Goal: Contribute content: Add original content to the website for others to see

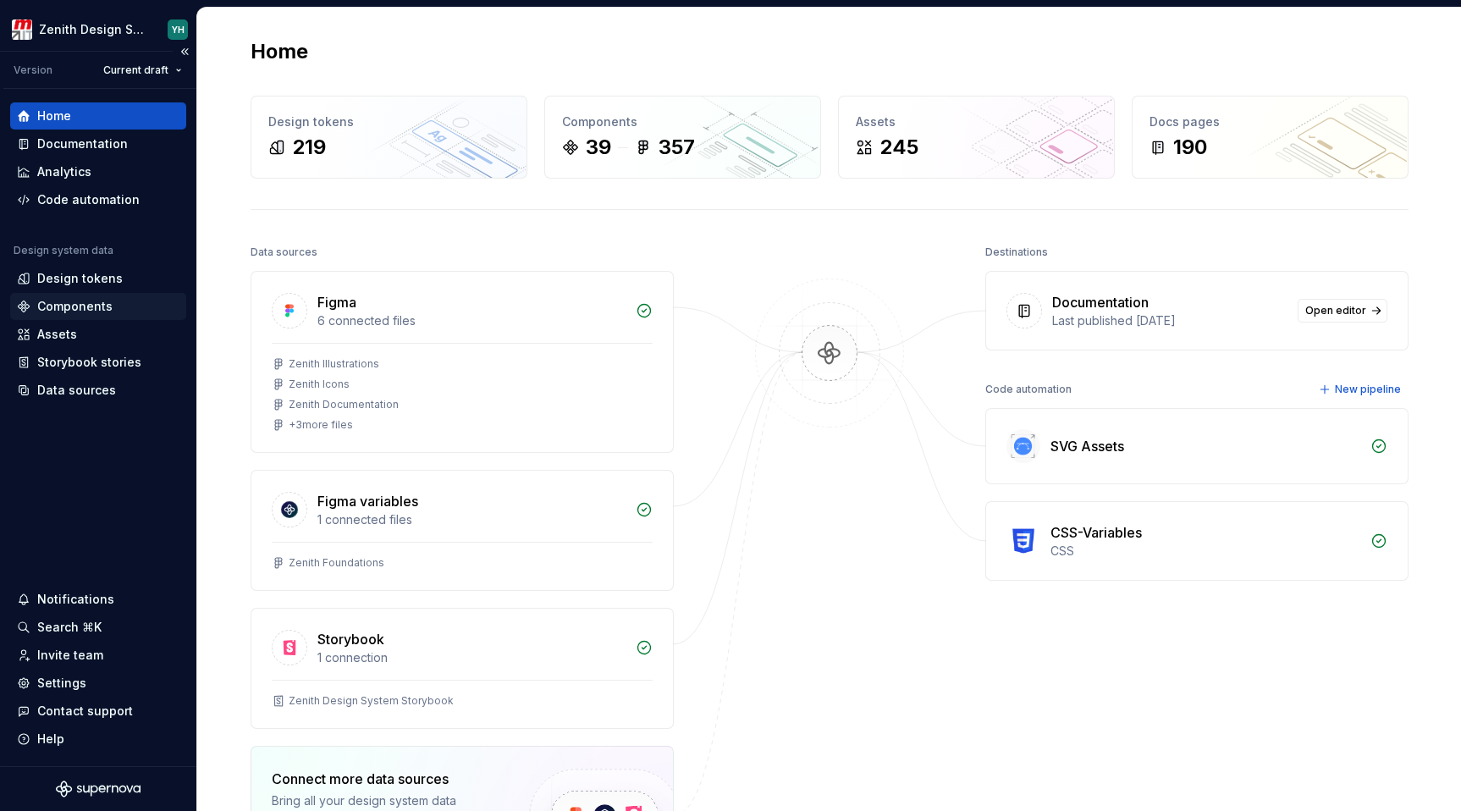
click at [76, 311] on div "Components" at bounding box center [74, 306] width 75 height 17
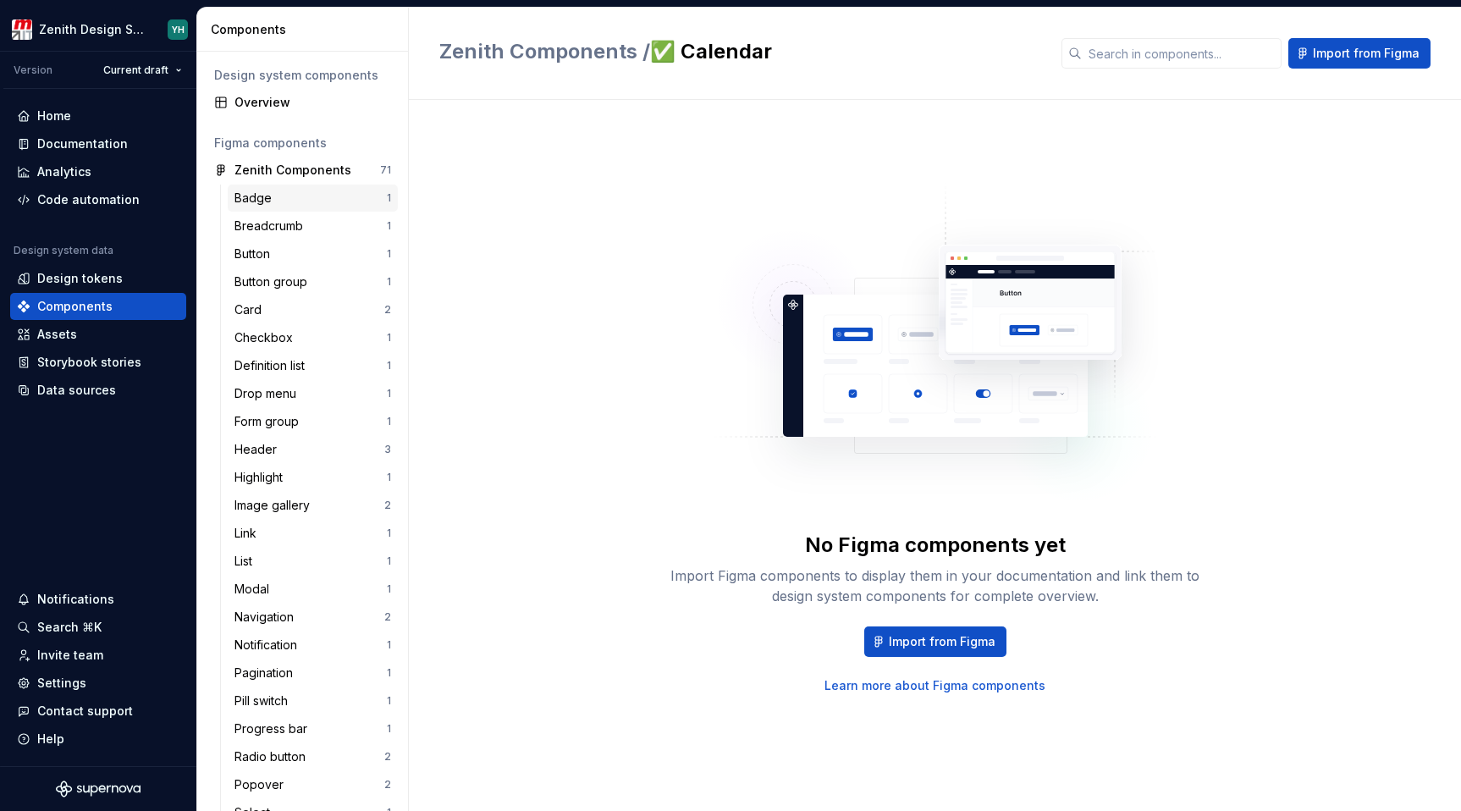
click at [267, 197] on div "Badge" at bounding box center [256, 198] width 44 height 17
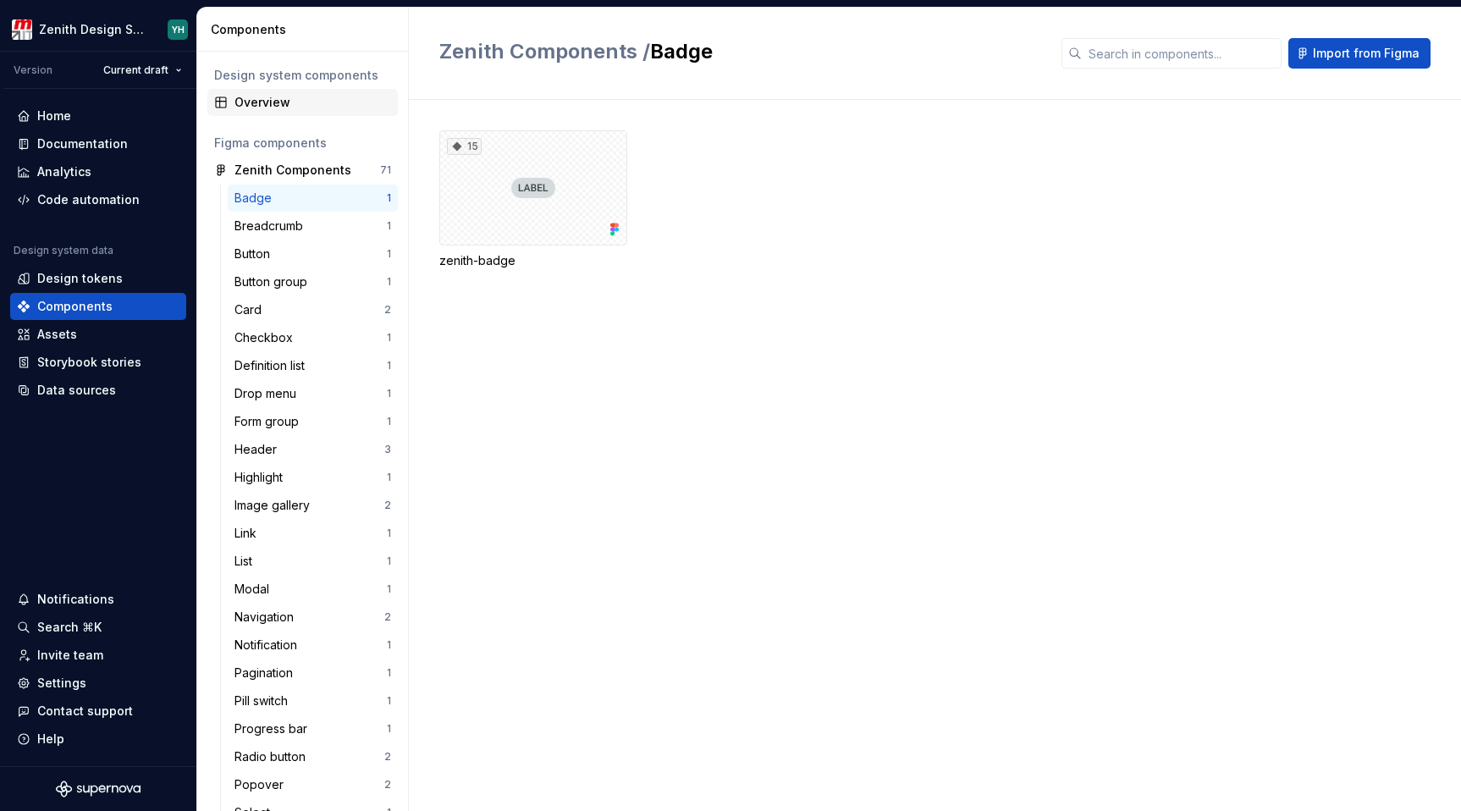
click at [277, 107] on div "Overview" at bounding box center [312, 102] width 157 height 17
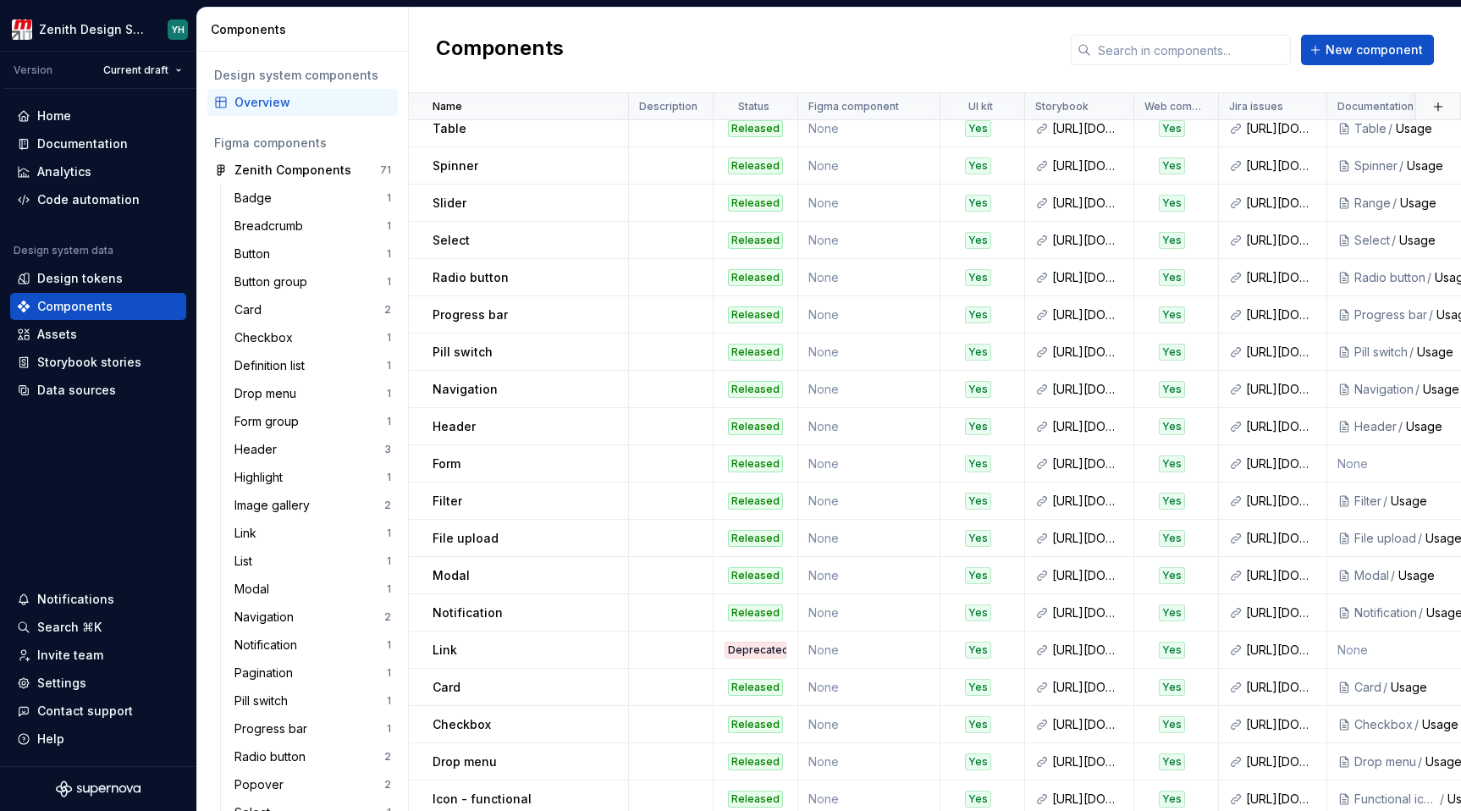
scroll to position [771, 0]
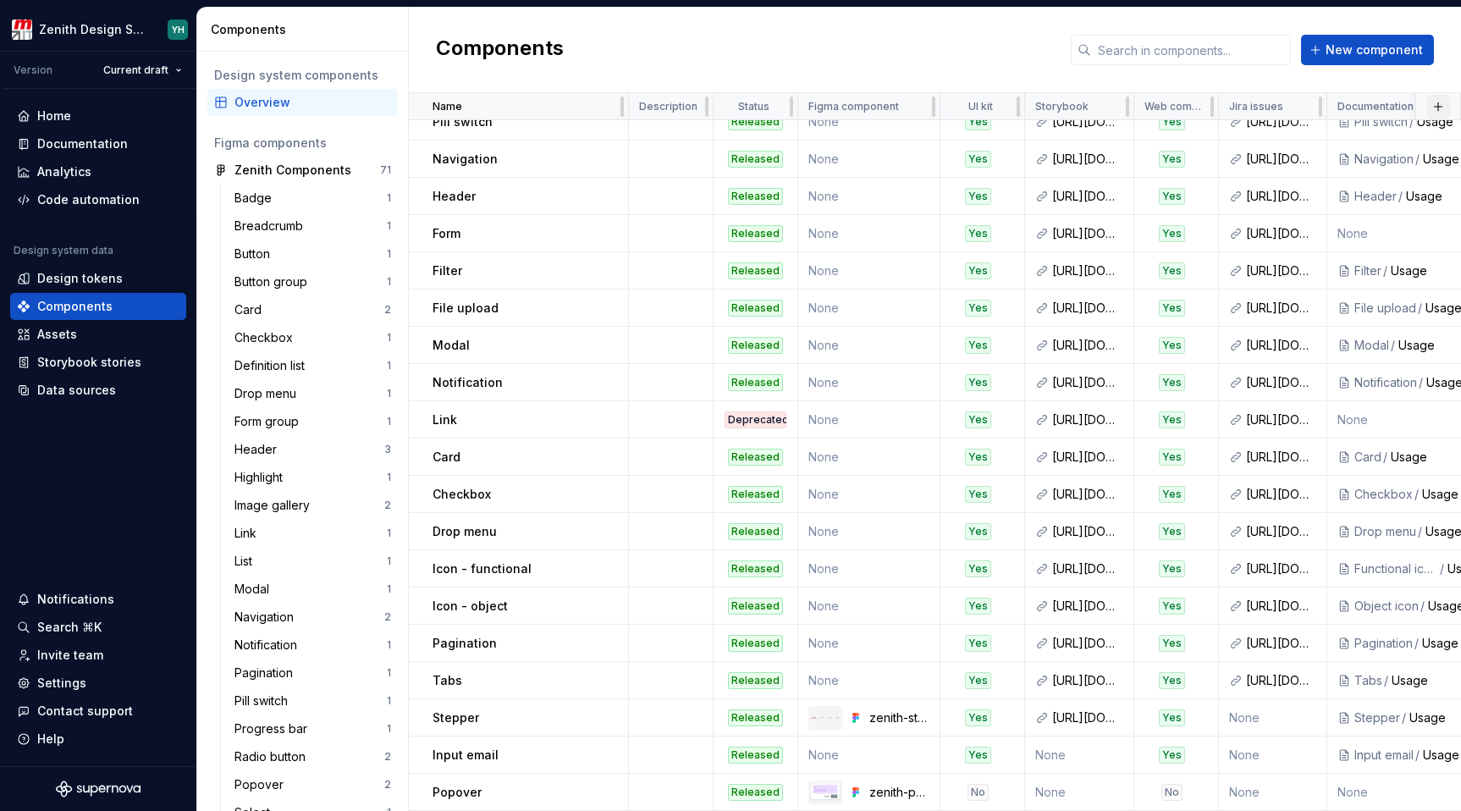
click at [1426, 107] on button "button" at bounding box center [1438, 107] width 24 height 24
click at [1335, 136] on div "New custom property" at bounding box center [1332, 139] width 127 height 17
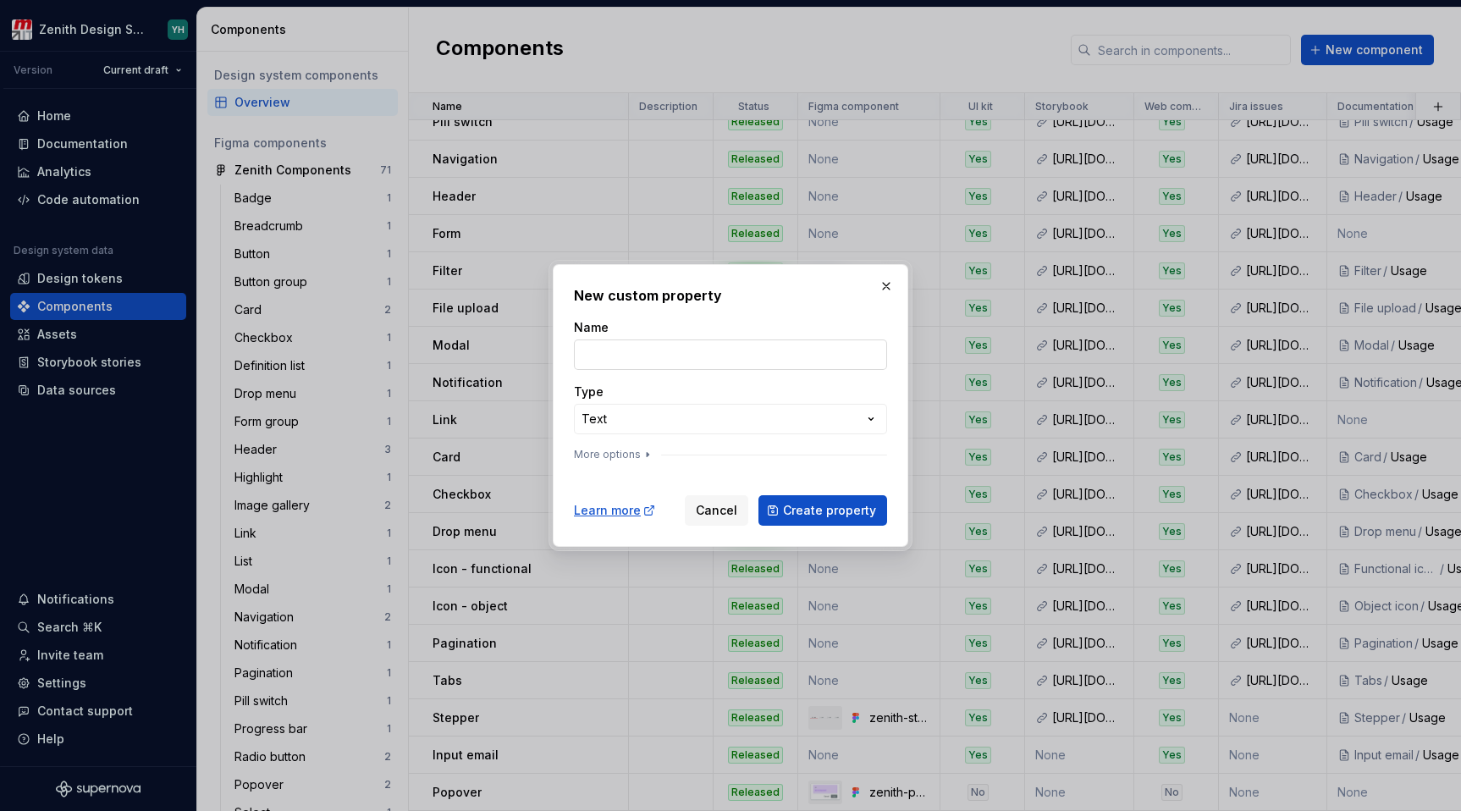
click at [640, 358] on input "Name" at bounding box center [730, 354] width 313 height 30
type input "Lit component"
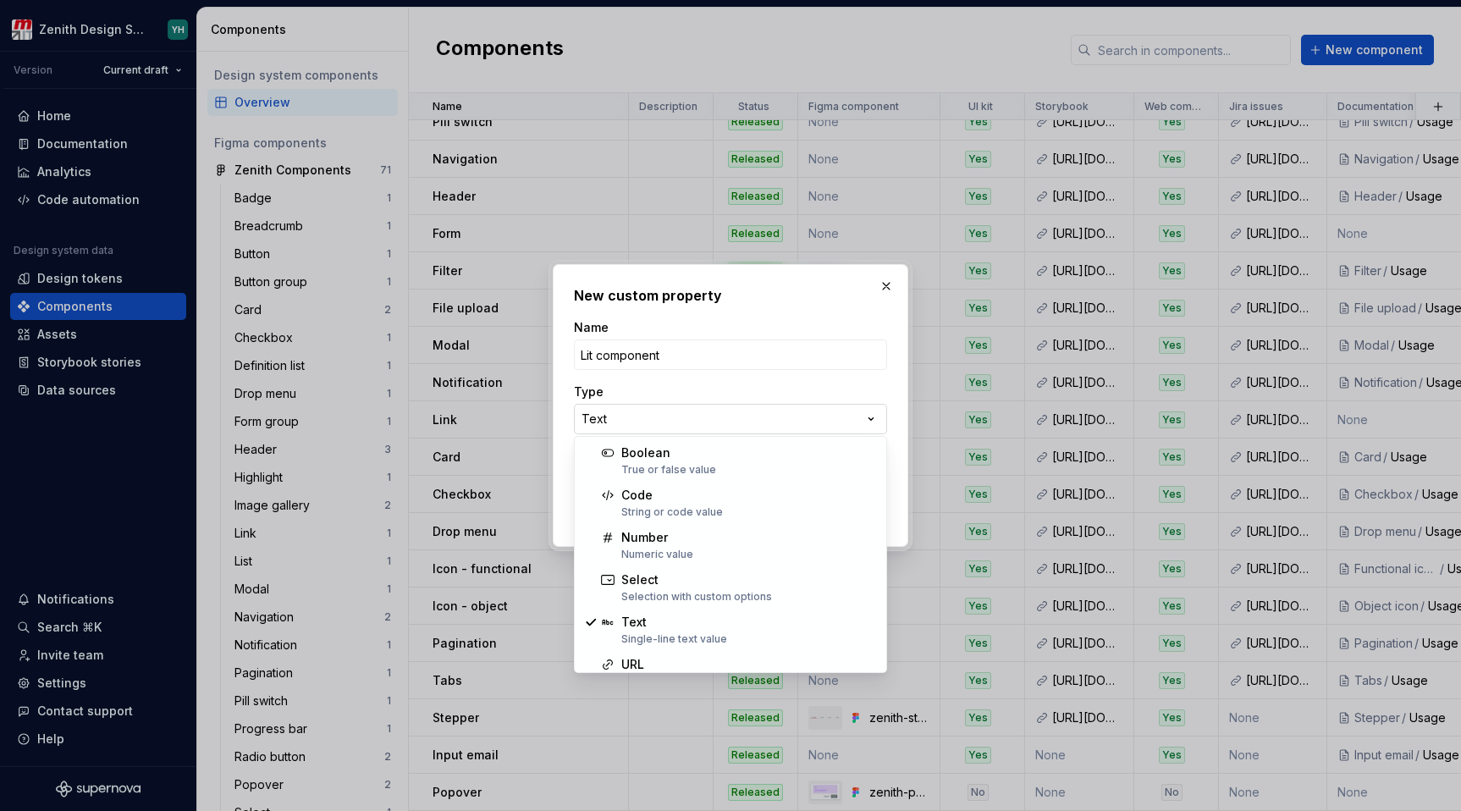
click at [611, 418] on div "**********" at bounding box center [730, 405] width 1461 height 811
select select "*******"
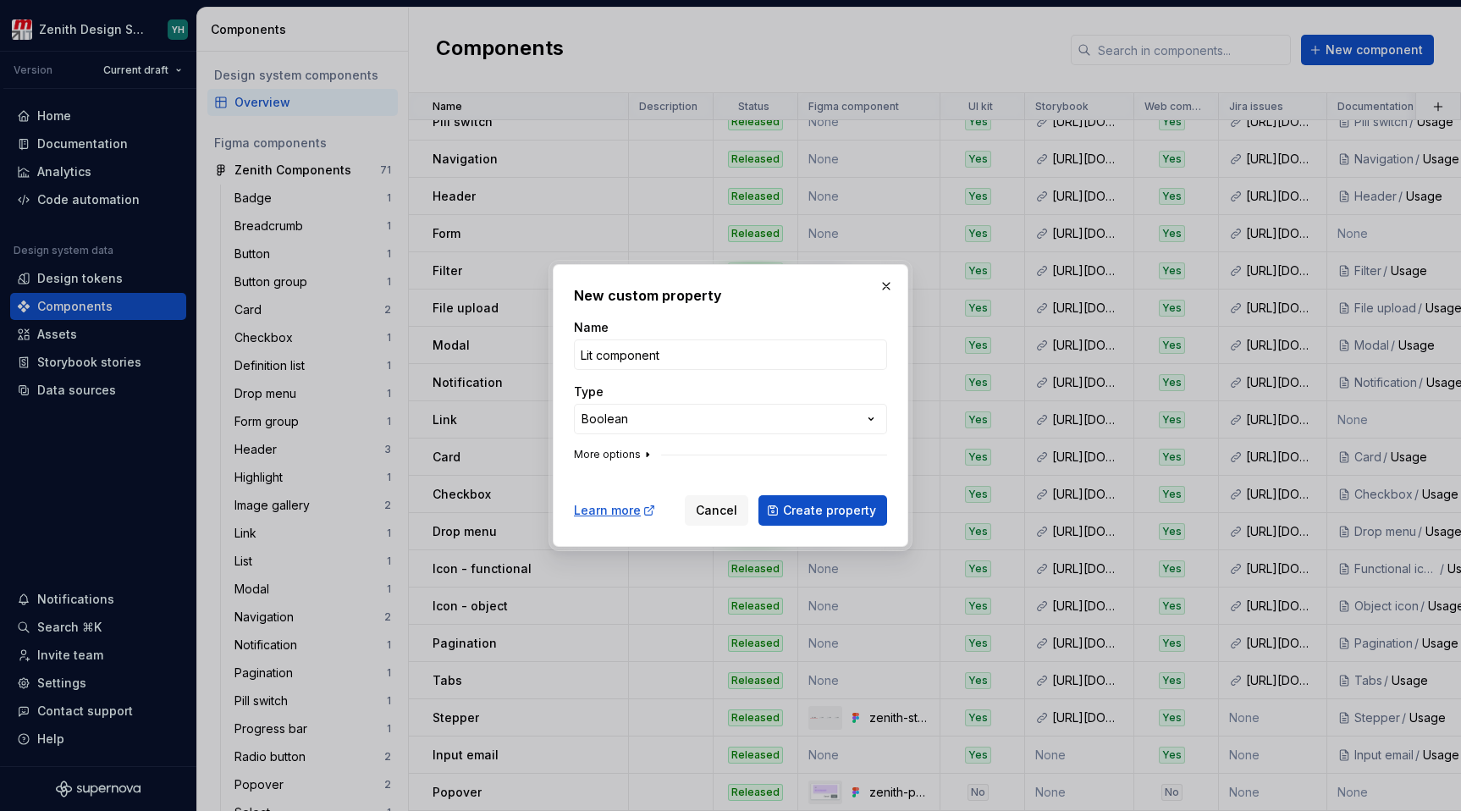
click at [636, 453] on button "More options" at bounding box center [614, 455] width 80 height 14
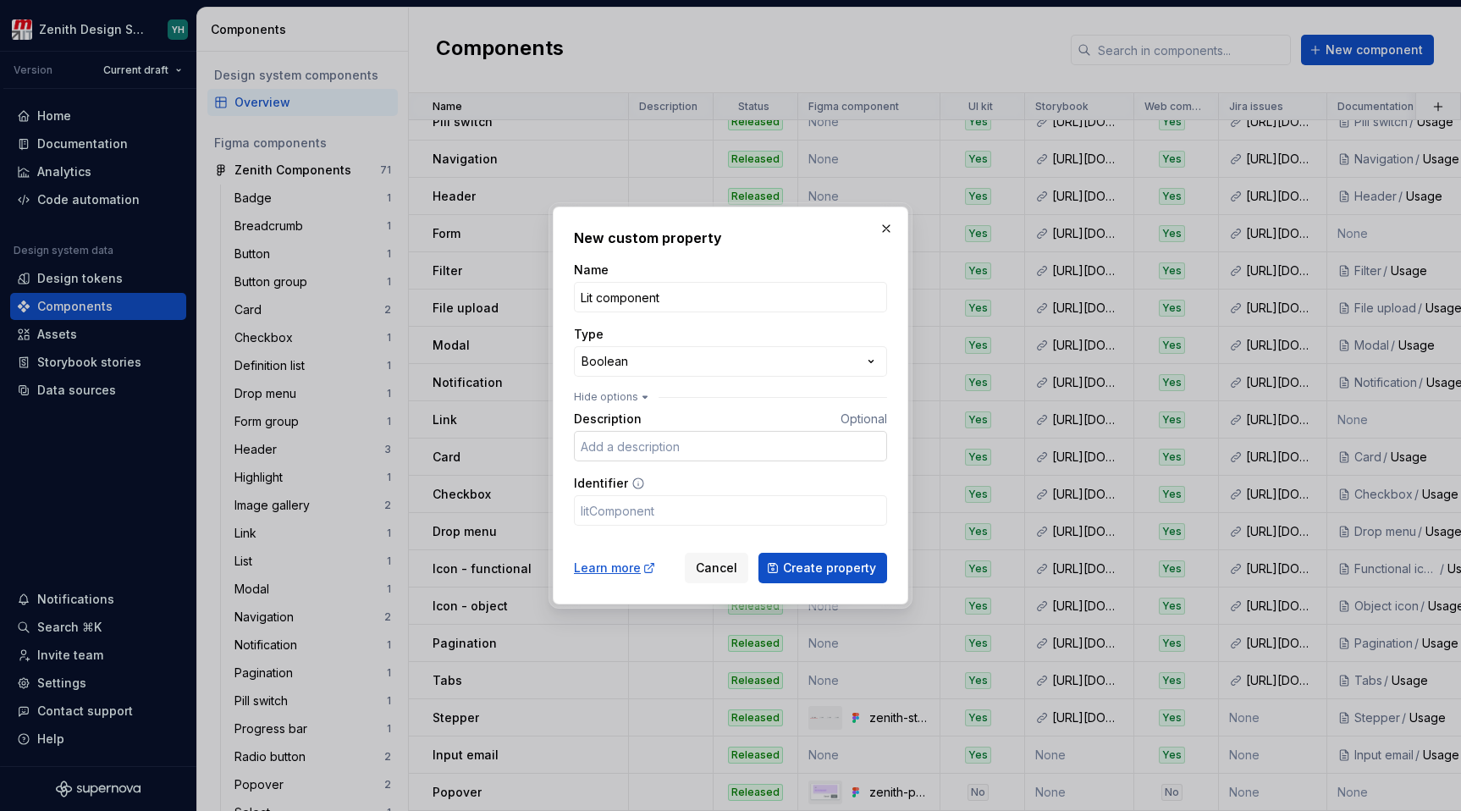
click at [660, 449] on input "Description" at bounding box center [730, 446] width 313 height 30
